Goal: Task Accomplishment & Management: Complete application form

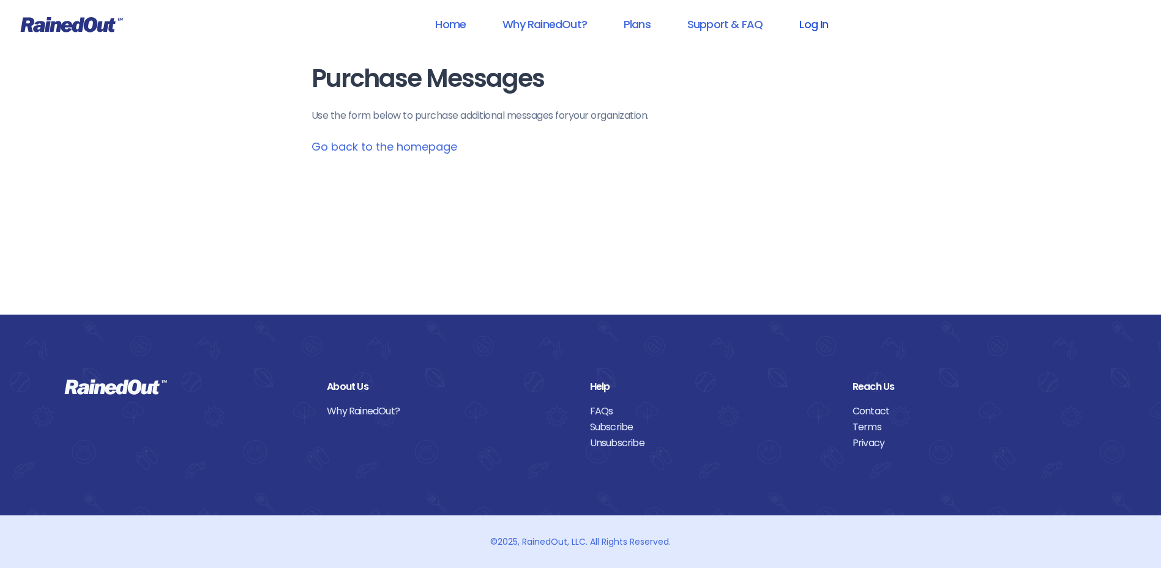
click at [826, 32] on link "Log In" at bounding box center [813, 24] width 61 height 28
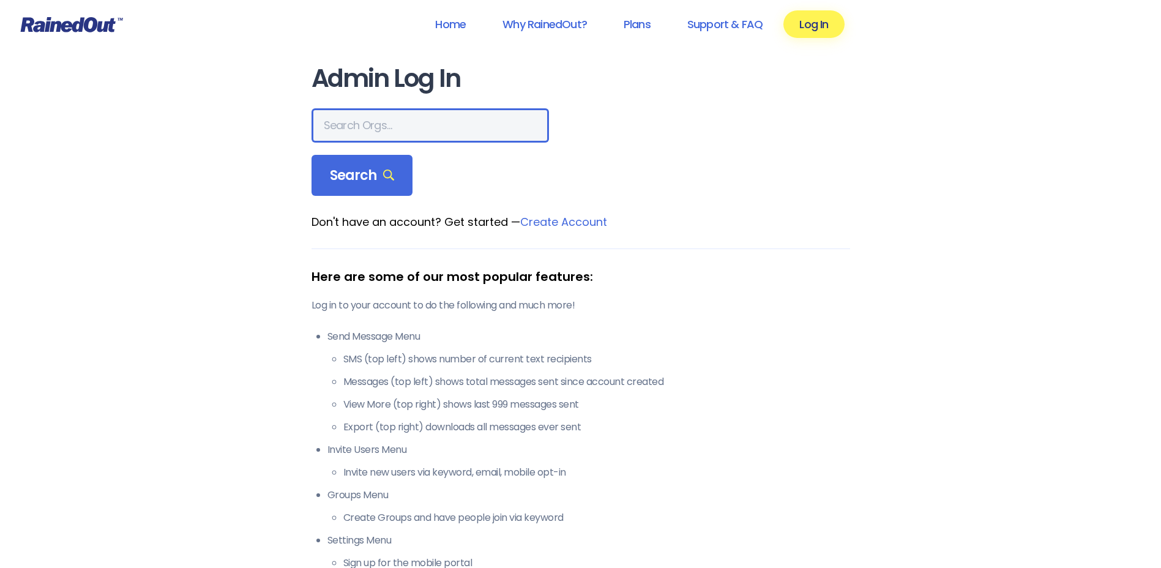
click at [384, 133] on input "text" at bounding box center [430, 125] width 237 height 34
type input "hfah"
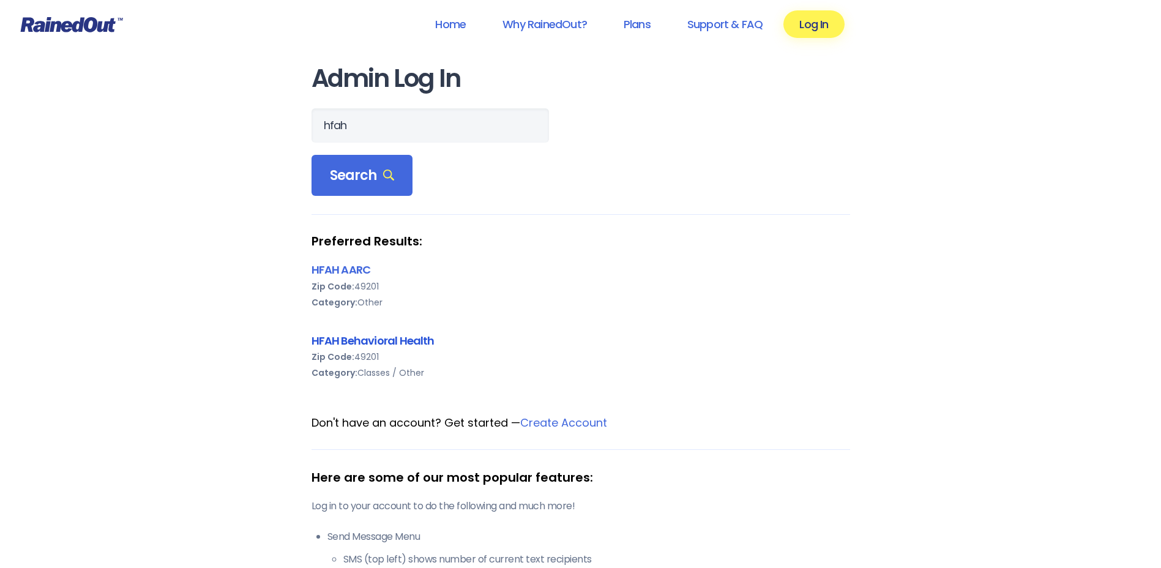
click at [357, 338] on link "HFAH Behavioral Health" at bounding box center [373, 340] width 123 height 15
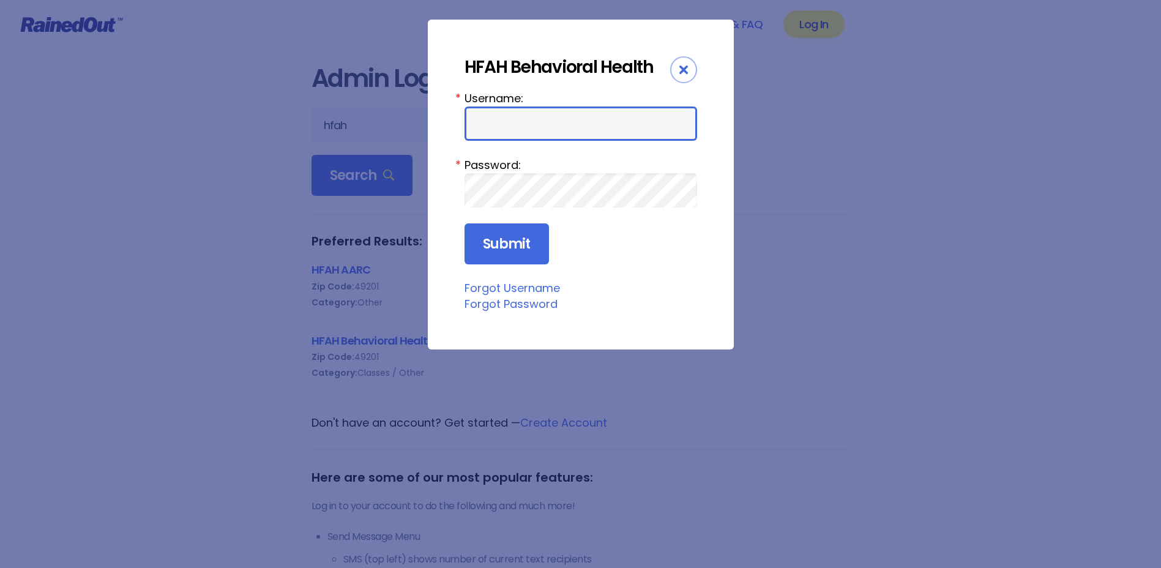
click at [575, 125] on input "Username:" at bounding box center [581, 123] width 233 height 34
click at [571, 123] on input "Username:" at bounding box center [581, 123] width 233 height 34
click at [526, 129] on input "ChargeNUrse" at bounding box center [581, 123] width 233 height 34
type input "Chargenurse"
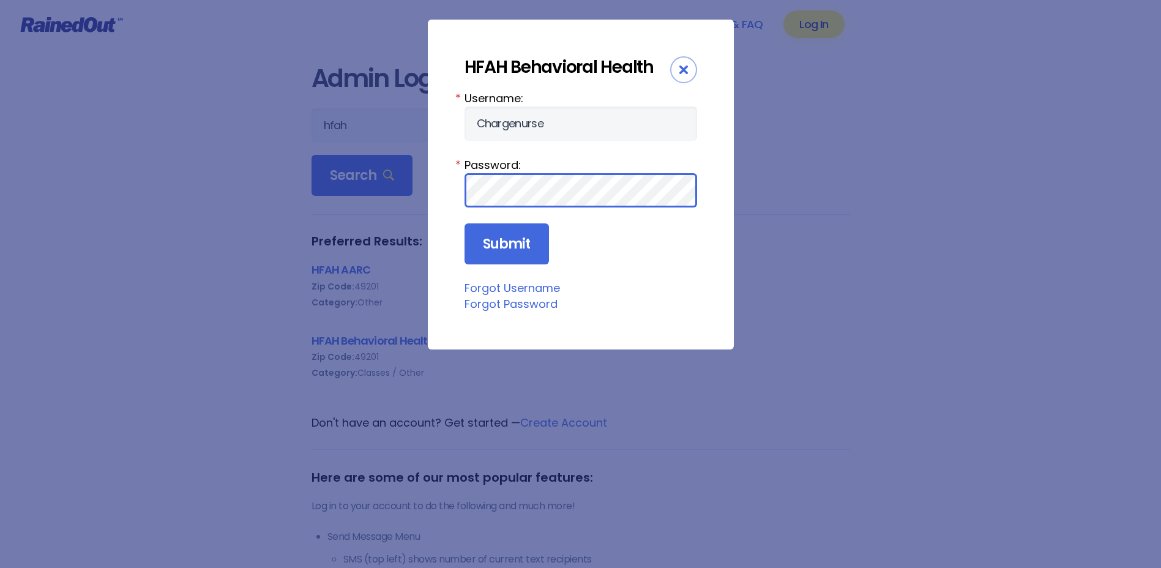
click at [465, 223] on input "Submit" at bounding box center [507, 244] width 84 height 42
